Goal: Complete application form

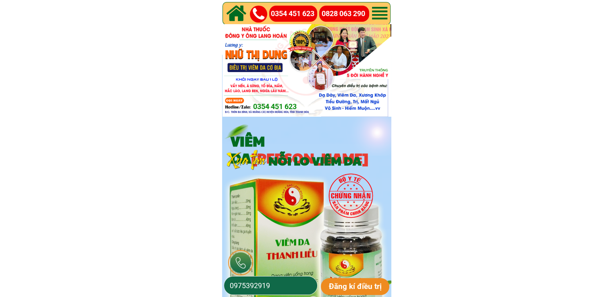
click at [287, 286] on input "0975392919" at bounding box center [271, 286] width 86 height 18
paste input "1348368"
type input "0971348368"
click at [366, 283] on p "Đăng kí điều trị" at bounding box center [355, 286] width 69 height 17
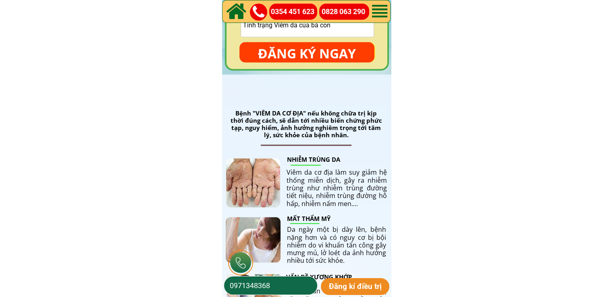
scroll to position [1208, 0]
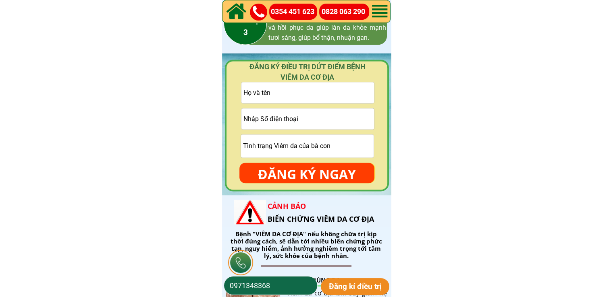
click at [346, 126] on input "tel" at bounding box center [307, 118] width 132 height 21
paste input "0393878993"
type input "0393878993"
click at [292, 85] on input "text" at bounding box center [307, 92] width 132 height 21
paste input "Lê Thị Hằng"
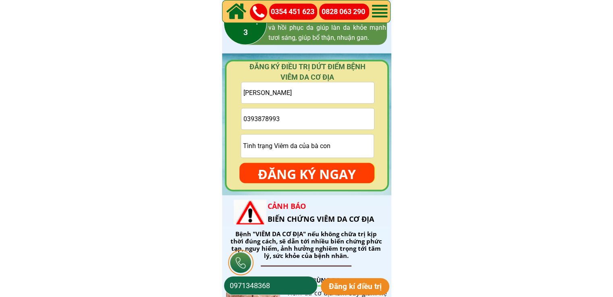
type input "Lê Thị Hằng"
click at [296, 142] on input "text" at bounding box center [307, 146] width 132 height 23
click at [311, 161] on form "Lê Thị Hằng 0393878993 ĐĂNG KÝ NGAY" at bounding box center [306, 132] width 135 height 101
click at [311, 168] on p "ĐĂNG KÝ NGAY" at bounding box center [306, 174] width 135 height 23
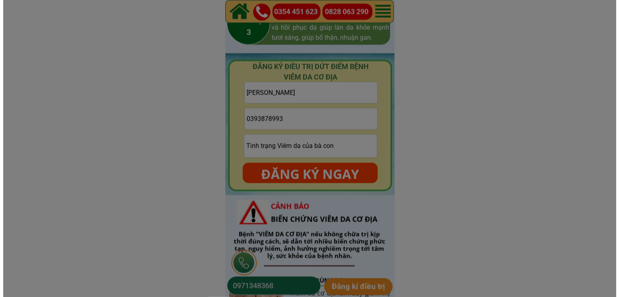
scroll to position [0, 0]
